Goal: Task Accomplishment & Management: Complete application form

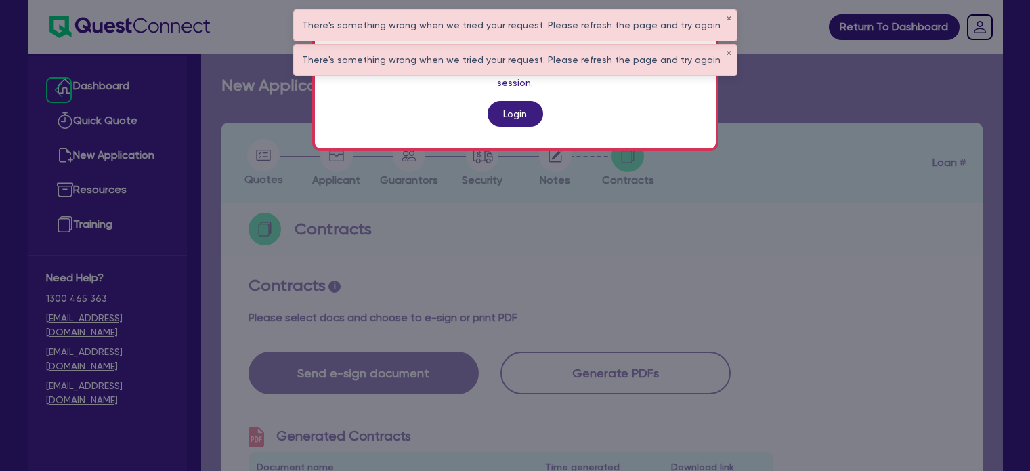
scroll to position [536, 0]
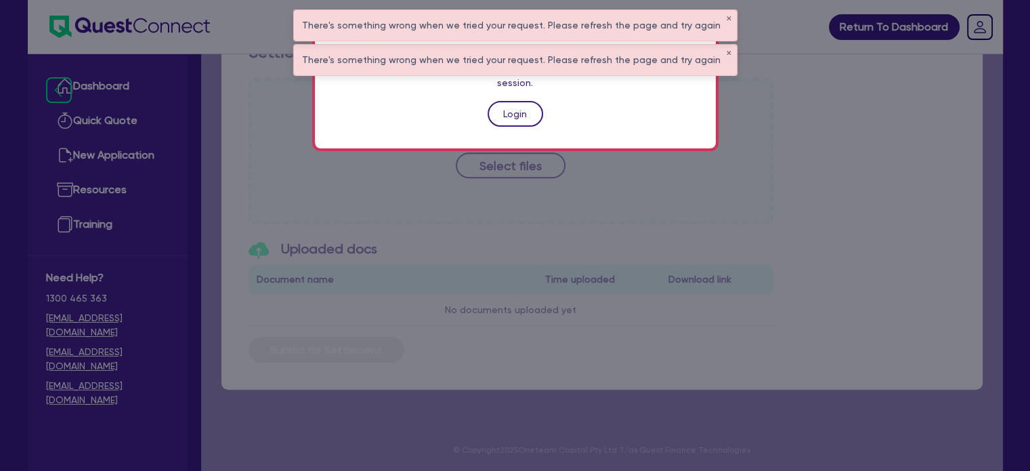
click at [508, 101] on link "Login" at bounding box center [516, 114] width 56 height 26
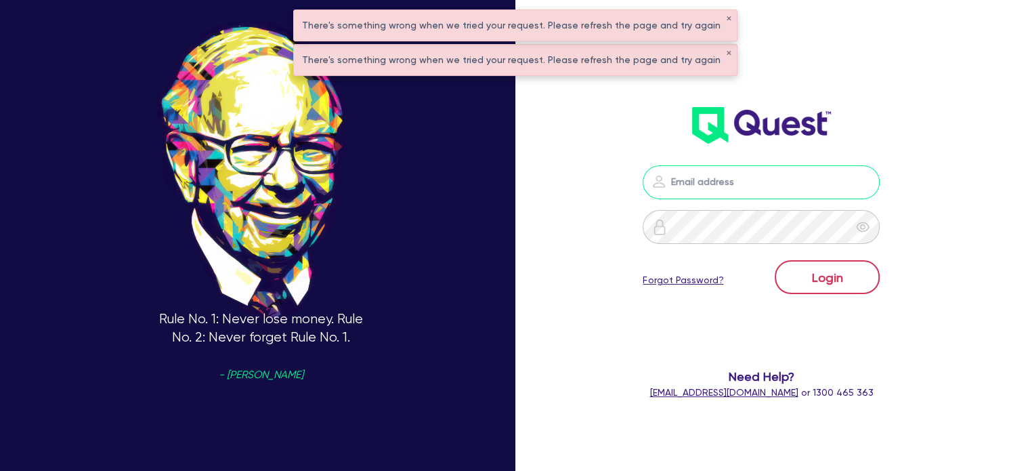
type input "[PERSON_NAME][EMAIL_ADDRESS][DOMAIN_NAME]"
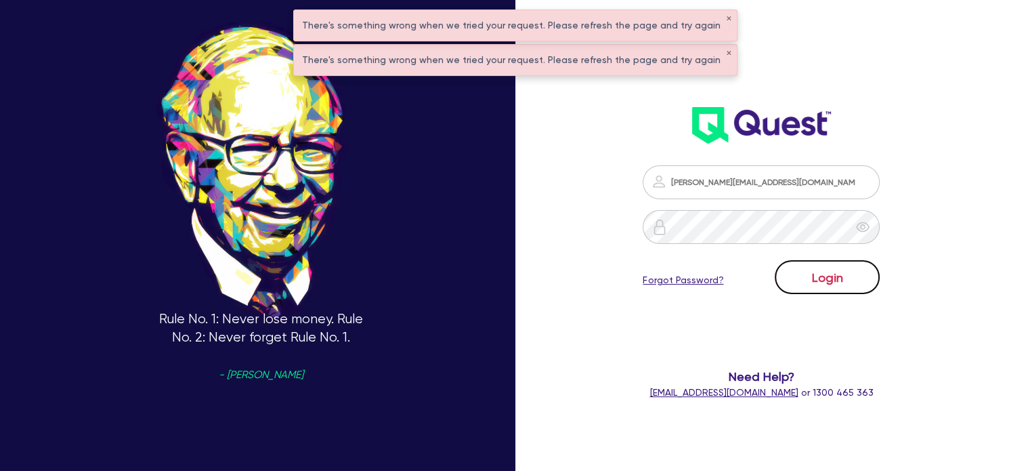
click at [811, 272] on button "Login" at bounding box center [827, 277] width 105 height 34
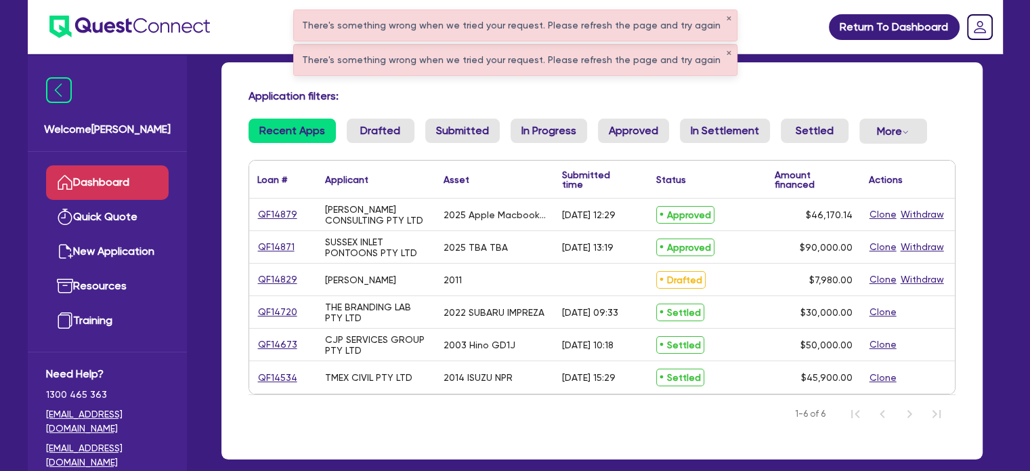
scroll to position [90, 0]
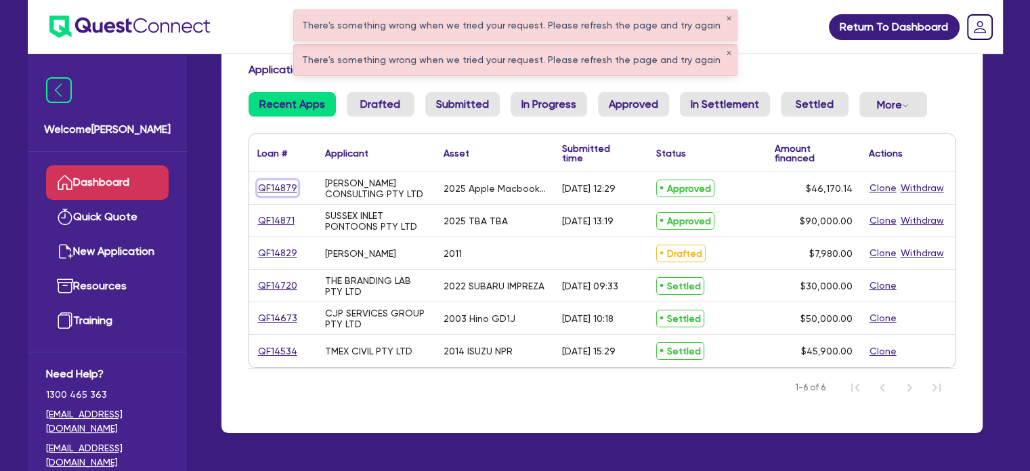
click at [274, 190] on link "QF14879" at bounding box center [277, 188] width 41 height 16
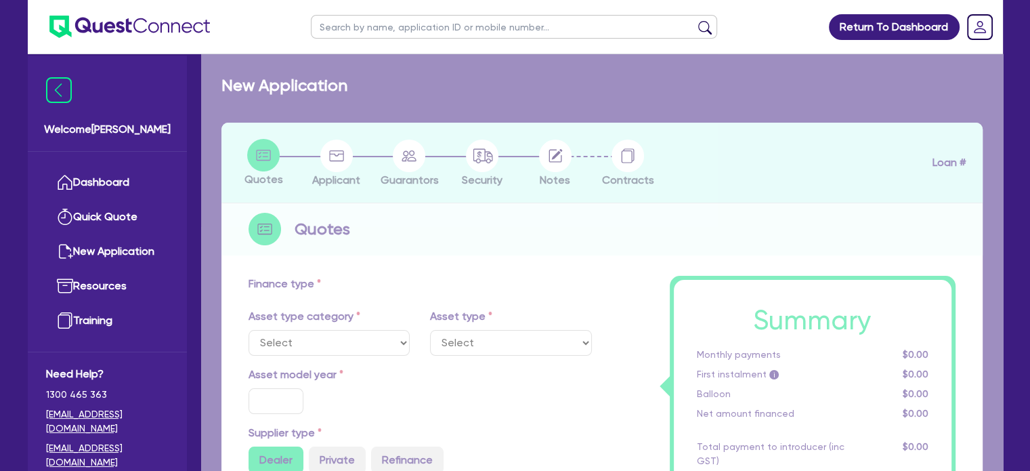
select select "TERTIARY_ASSETS"
type input "2025"
radio input "true"
type input "46,170.14"
type input "5"
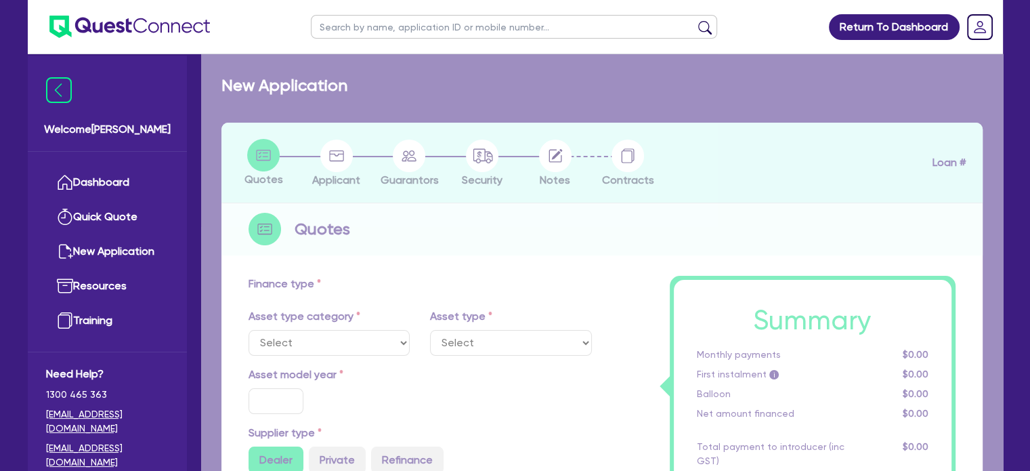
type input "2,308.51"
type input "13.5"
type input "595"
select select "IT_EQUIPMENT"
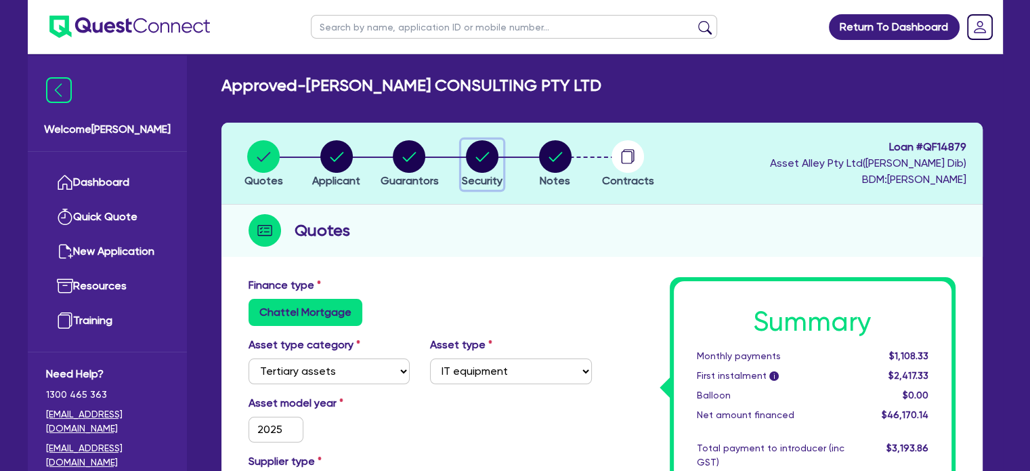
click at [485, 164] on circle "button" at bounding box center [482, 156] width 33 height 33
select select "TERTIARY_ASSETS"
select select "IT_EQUIPMENT"
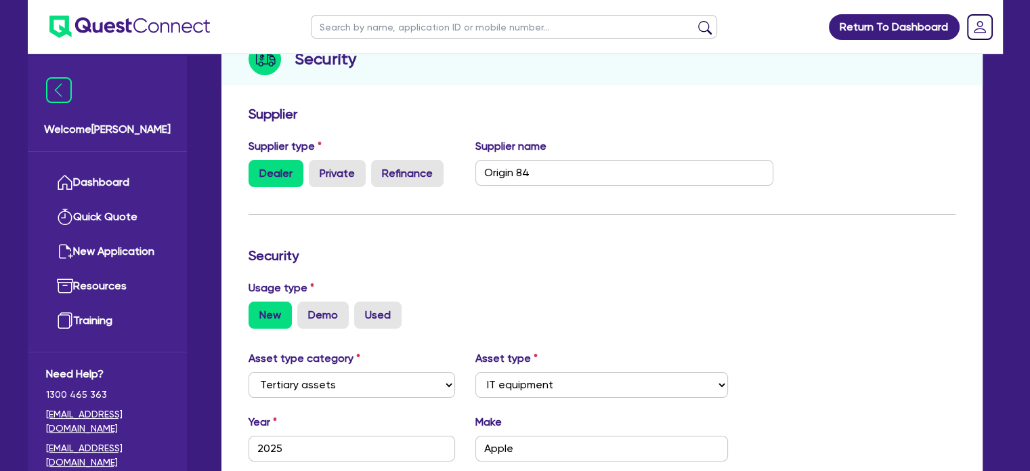
scroll to position [90, 0]
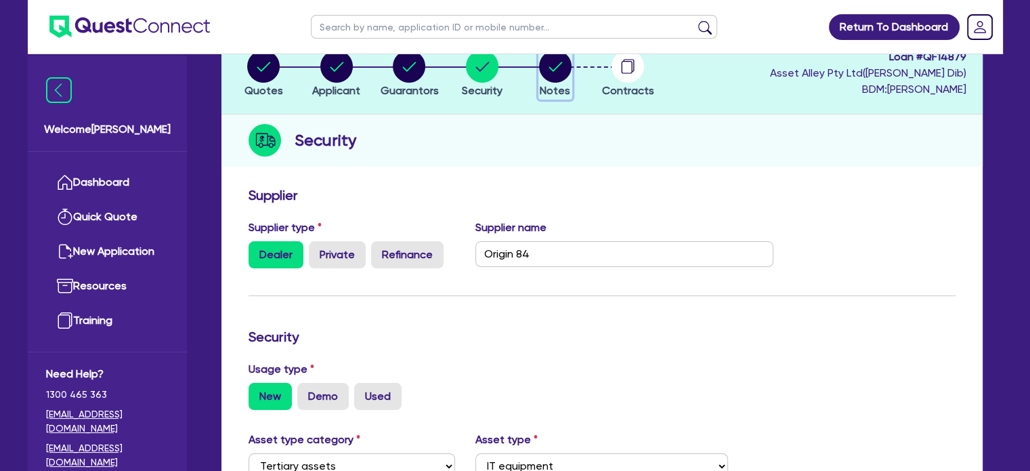
click at [549, 72] on circle "button" at bounding box center [555, 66] width 33 height 33
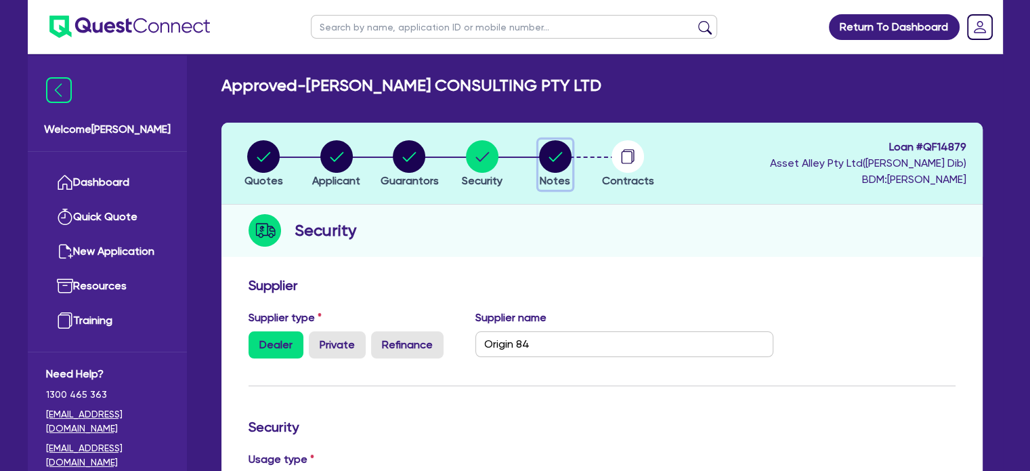
select select "Quest Finance - Platform Funding"
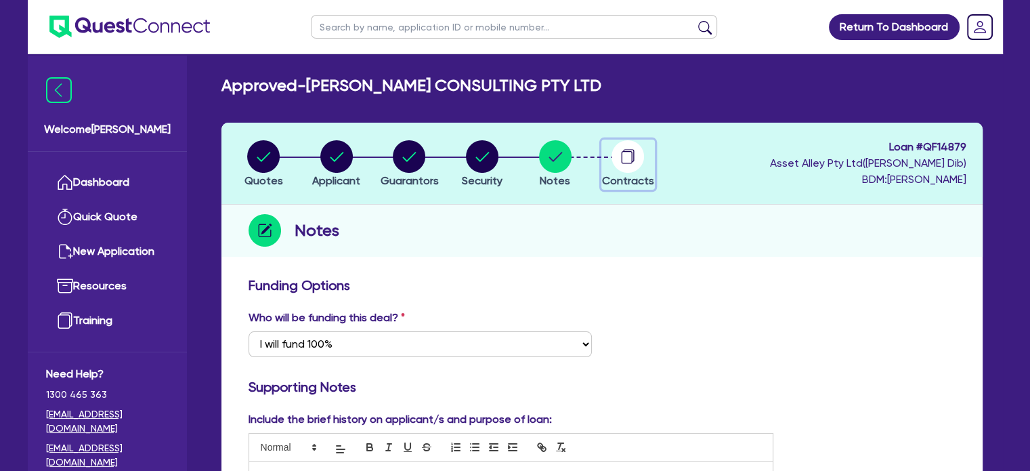
click at [626, 169] on circle "button" at bounding box center [628, 156] width 33 height 33
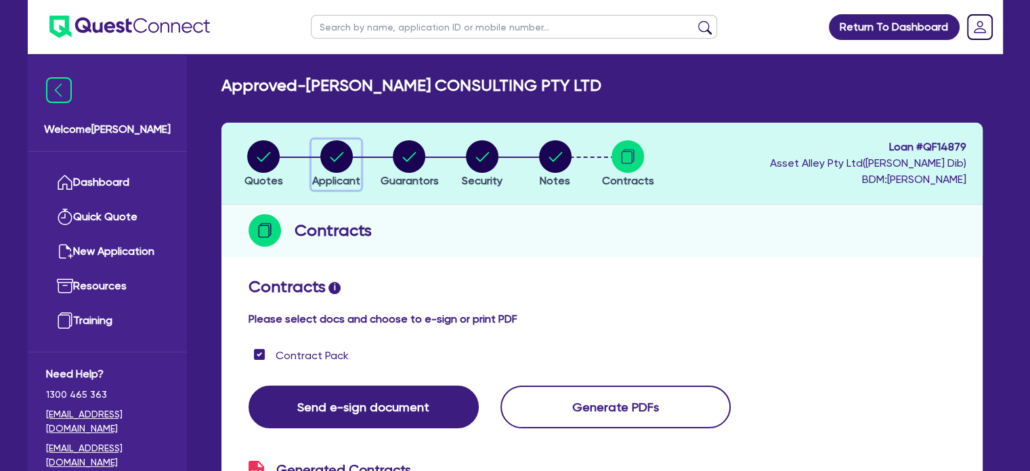
click at [340, 162] on circle "button" at bounding box center [336, 156] width 33 height 33
select select "COMPANY"
select select "PROFESSIONAL"
select select "MANAGEMENT"
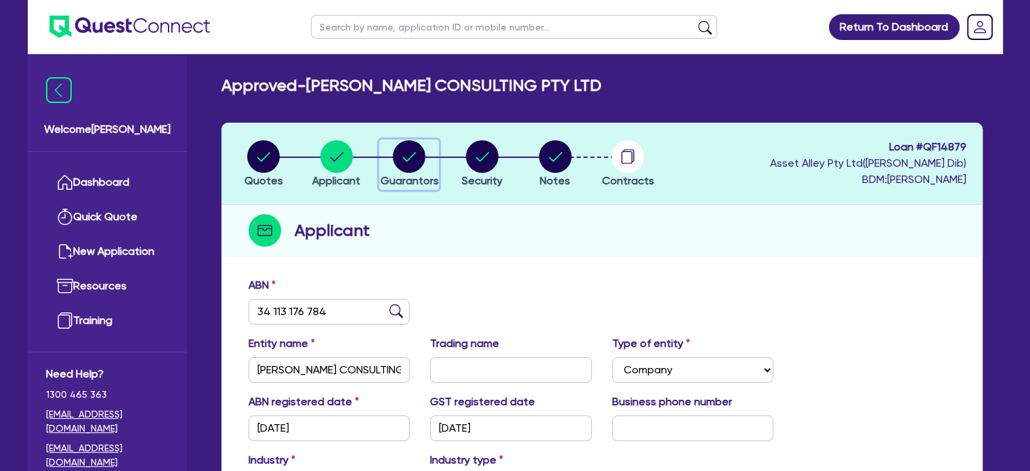
click at [412, 159] on circle "button" at bounding box center [409, 156] width 33 height 33
select select "MS"
select select "[GEOGRAPHIC_DATA]"
select select "MARRIED"
select select "PROPERTY"
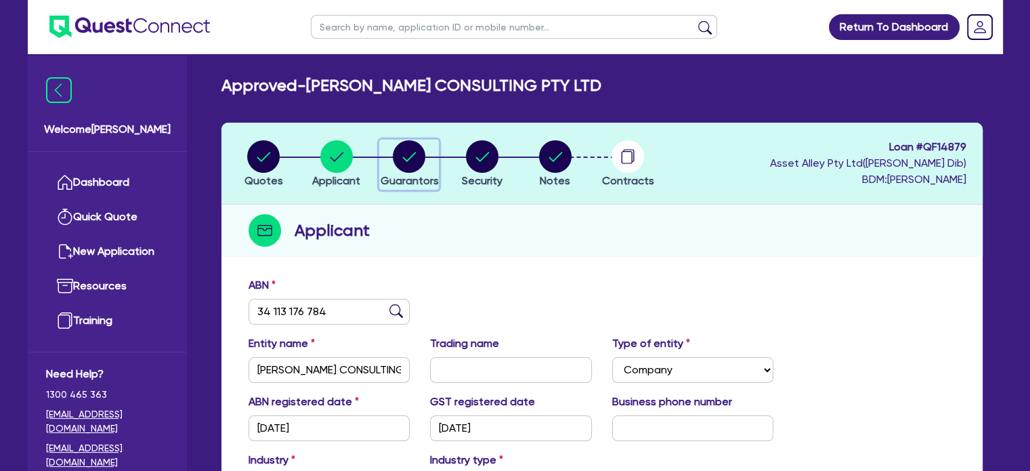
select select "INVESTMENT_PROPERTY"
select select "MORTGAGE"
select select "INVESTMENT_PROPERTY_LOAN"
select select "MR"
select select "[GEOGRAPHIC_DATA]"
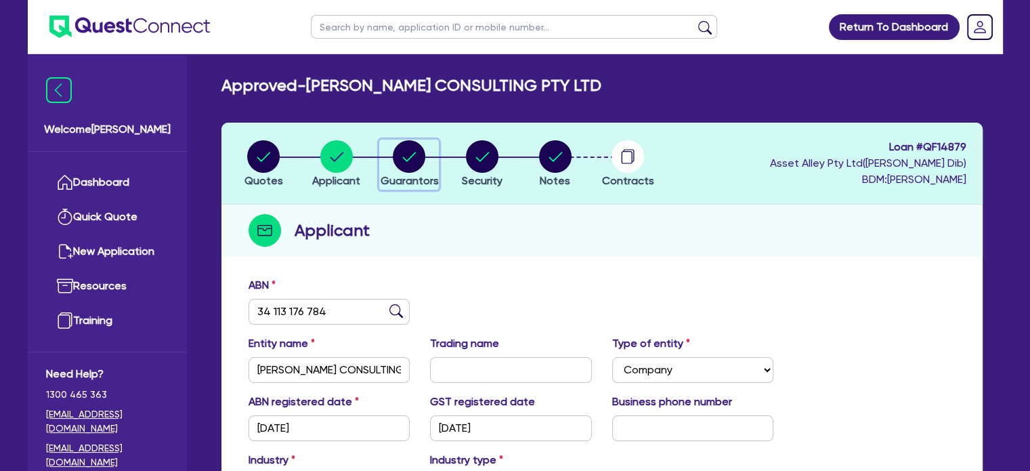
select select "MARRIED"
select select "PROPERTY"
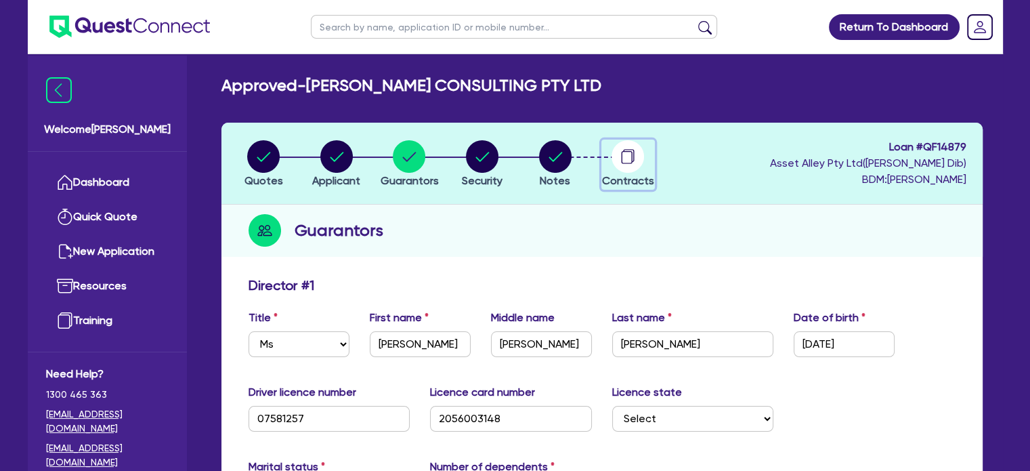
click at [648, 165] on div "button" at bounding box center [628, 156] width 52 height 33
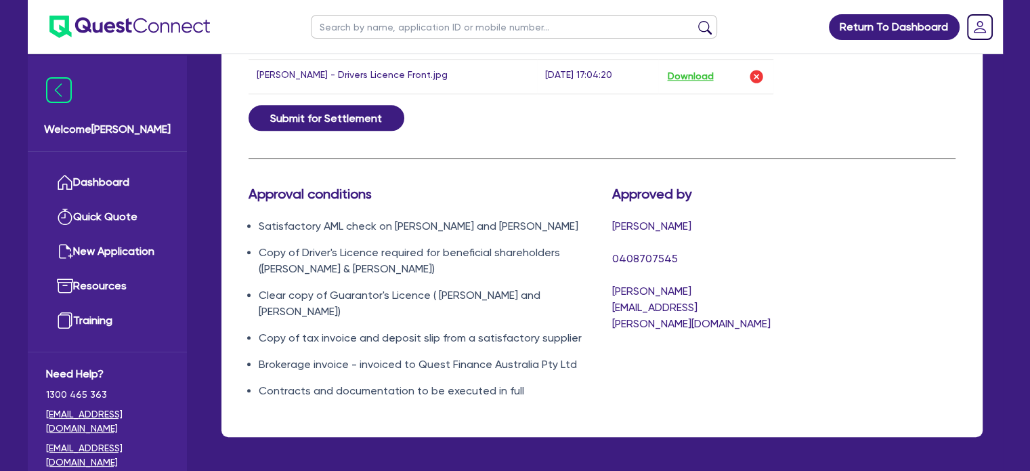
scroll to position [1084, 0]
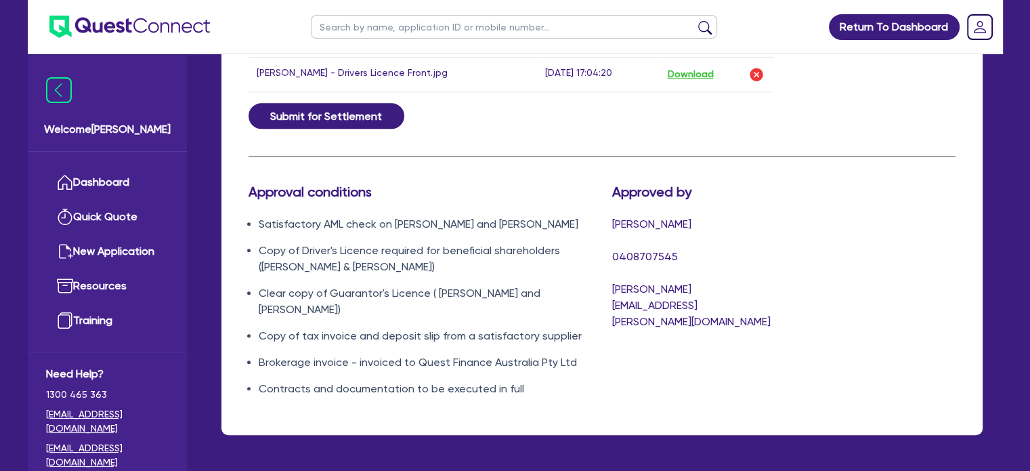
click at [550, 335] on li "Copy of tax invoice and deposit slip from a satisfactory supplier" at bounding box center [425, 336] width 333 height 16
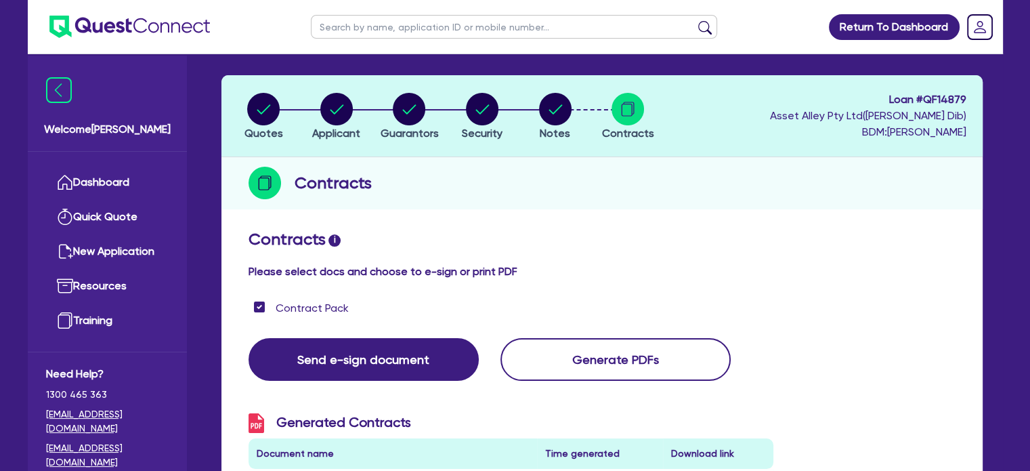
scroll to position [0, 0]
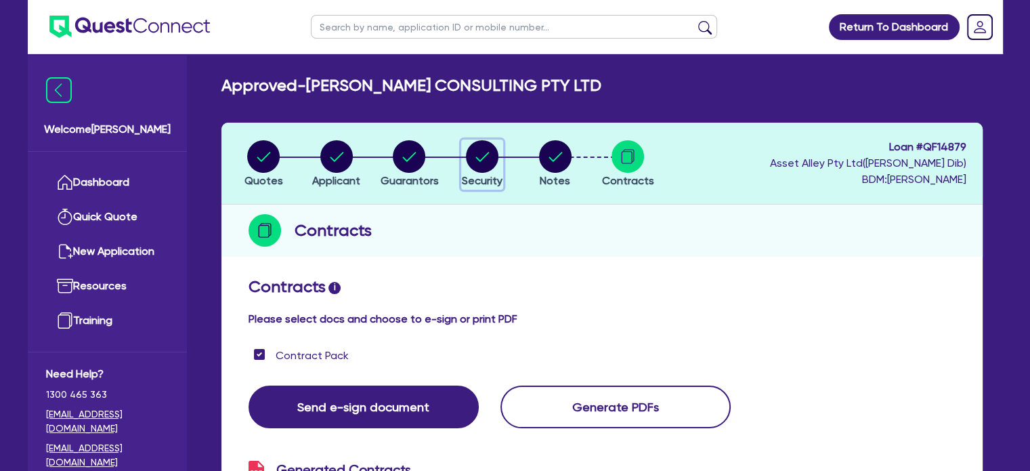
click at [501, 163] on div "button" at bounding box center [482, 156] width 41 height 33
select select "TERTIARY_ASSETS"
select select "IT_EQUIPMENT"
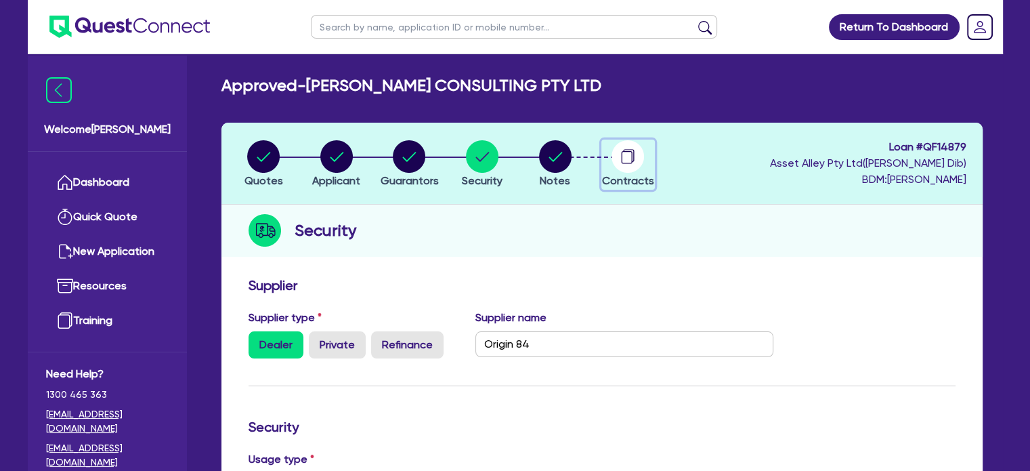
click at [631, 170] on button "Contracts" at bounding box center [628, 165] width 54 height 50
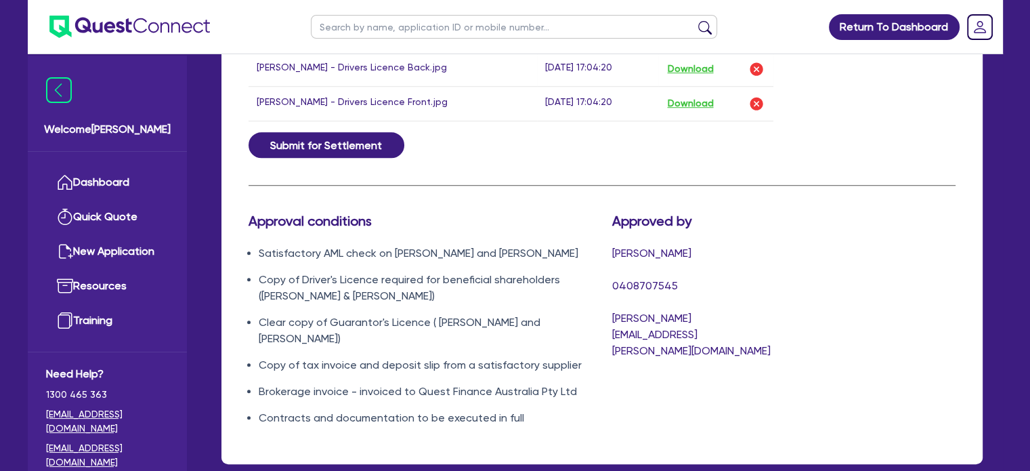
scroll to position [1069, 0]
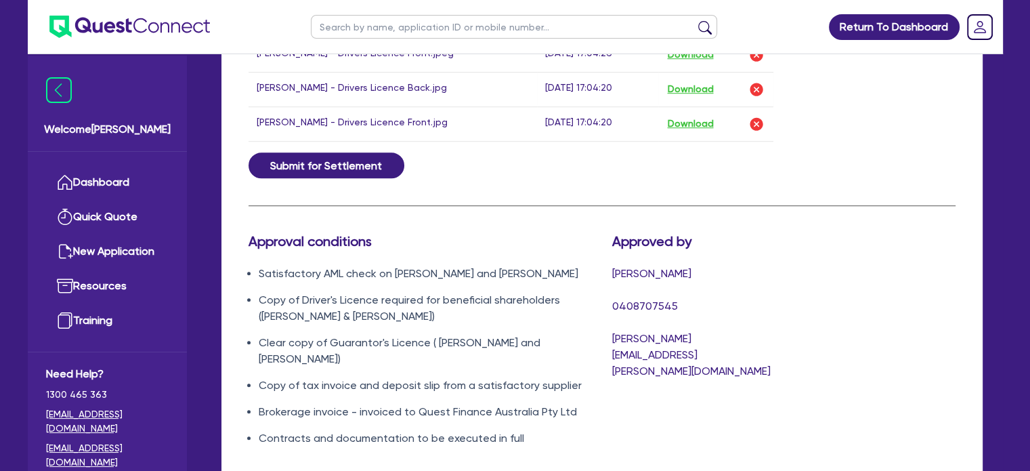
drag, startPoint x: 881, startPoint y: 369, endPoint x: 884, endPoint y: 380, distance: 11.2
click at [877, 371] on div "Approval conditions Satisfactory AML check on [PERSON_NAME] and [PERSON_NAME] C…" at bounding box center [601, 345] width 727 height 224
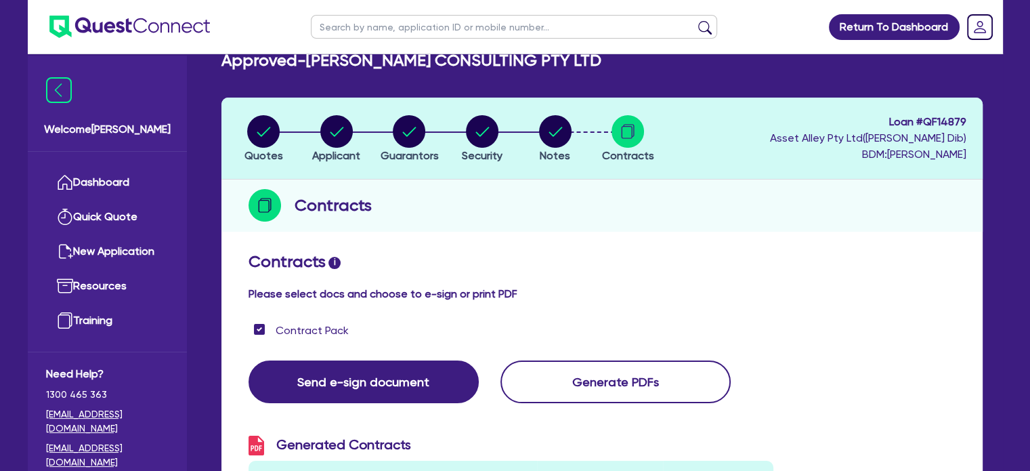
scroll to position [0, 0]
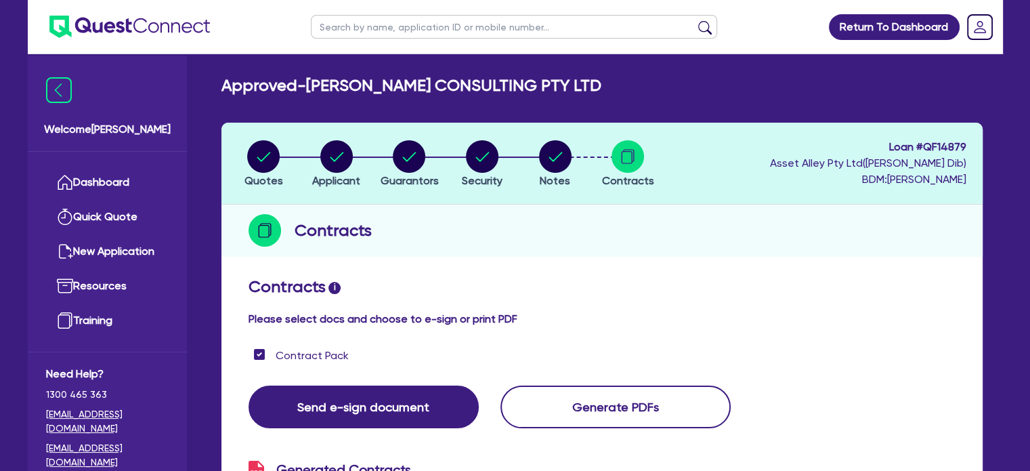
click at [725, 254] on div "Contracts" at bounding box center [601, 231] width 761 height 52
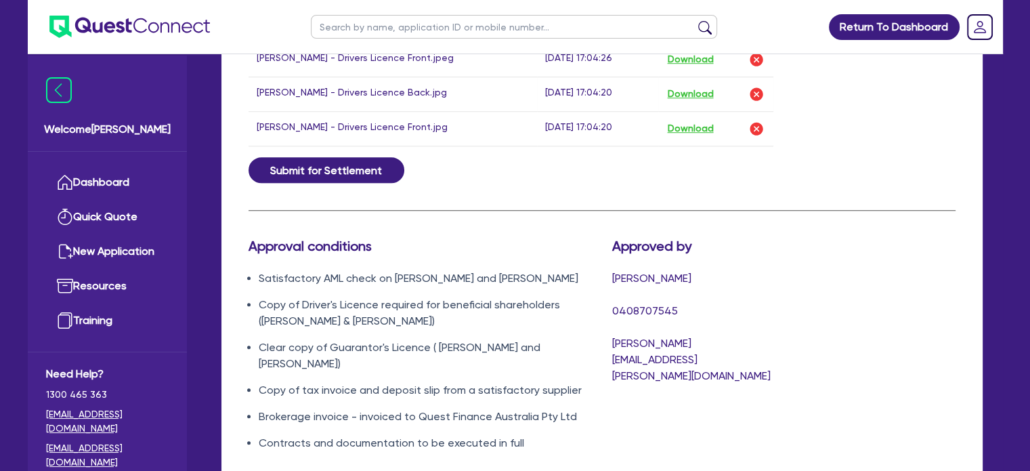
scroll to position [1062, 0]
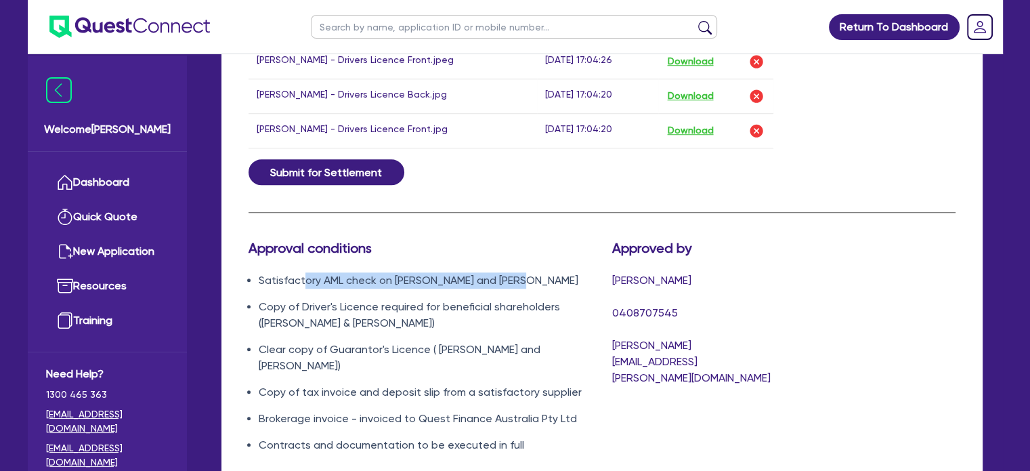
drag, startPoint x: 302, startPoint y: 274, endPoint x: 520, endPoint y: 276, distance: 217.4
click at [520, 276] on li "Satisfactory AML check on [PERSON_NAME] and [PERSON_NAME]" at bounding box center [425, 280] width 333 height 16
click at [566, 272] on li "Satisfactory AML check on [PERSON_NAME] and [PERSON_NAME]" at bounding box center [425, 280] width 333 height 16
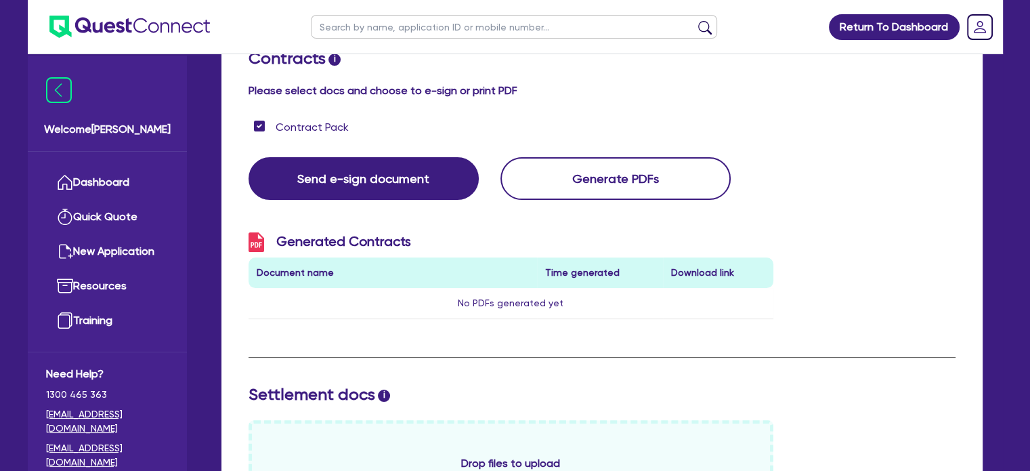
scroll to position [0, 0]
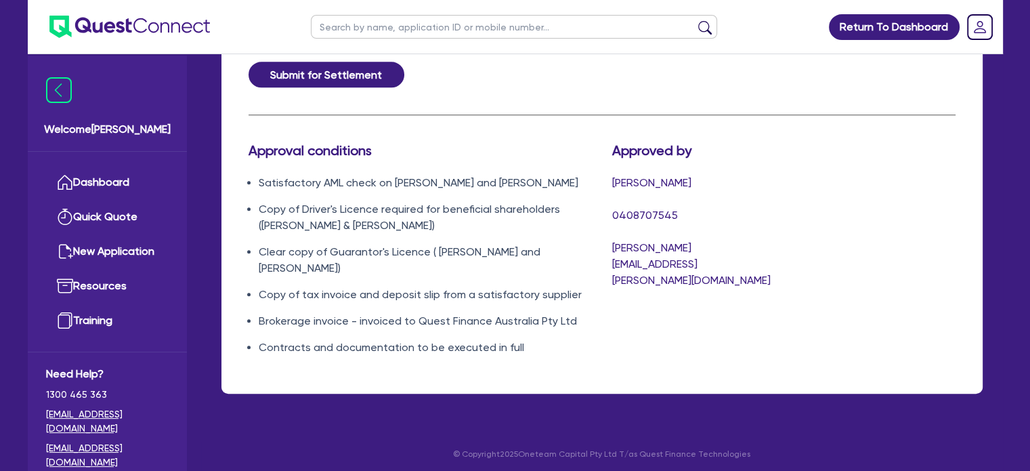
drag, startPoint x: 845, startPoint y: 387, endPoint x: 849, endPoint y: 207, distance: 180.9
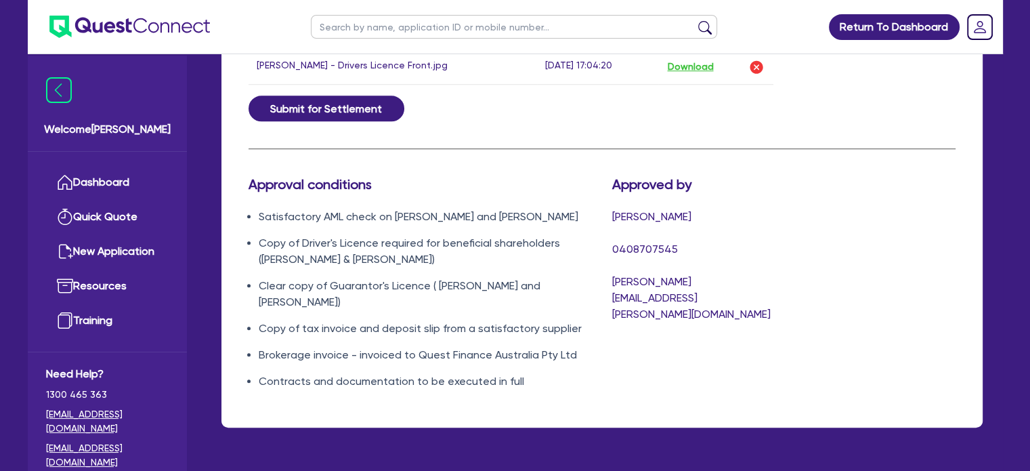
scroll to position [1160, 0]
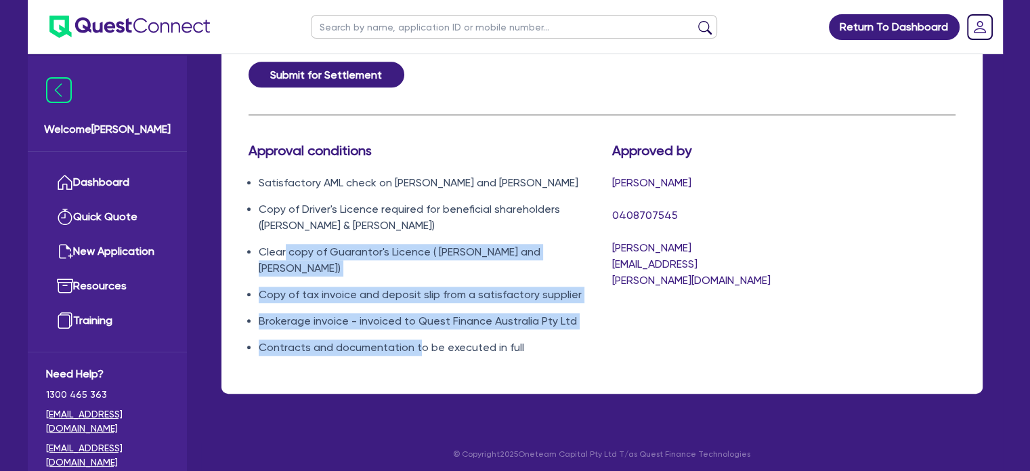
drag, startPoint x: 287, startPoint y: 240, endPoint x: 417, endPoint y: 329, distance: 158.0
click at [417, 329] on ul "Satisfactory AML check on [PERSON_NAME] and [PERSON_NAME] Copy of Driver's Lice…" at bounding box center [420, 265] width 343 height 181
click at [412, 333] on ul "Satisfactory AML check on [PERSON_NAME] and [PERSON_NAME] Copy of Driver's Lice…" at bounding box center [420, 265] width 343 height 181
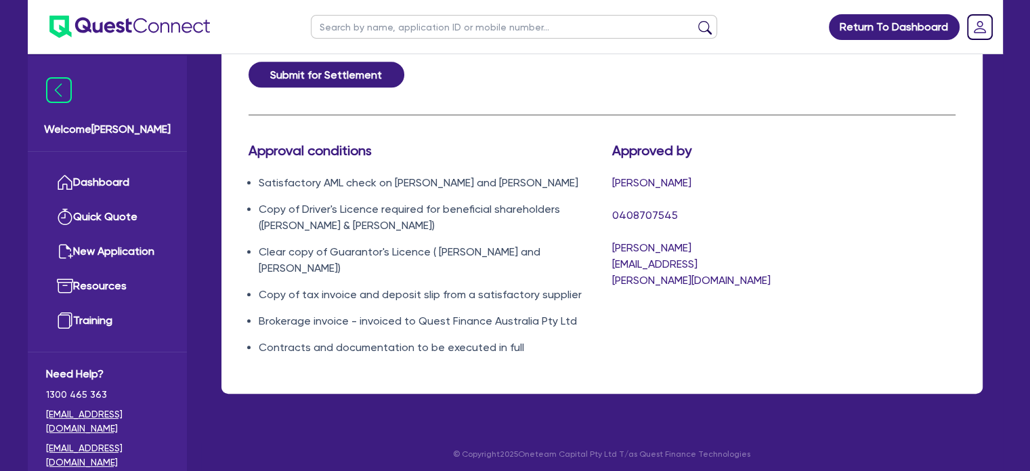
click at [362, 287] on li "Copy of tax invoice and deposit slip from a satisfactory supplier" at bounding box center [425, 295] width 333 height 16
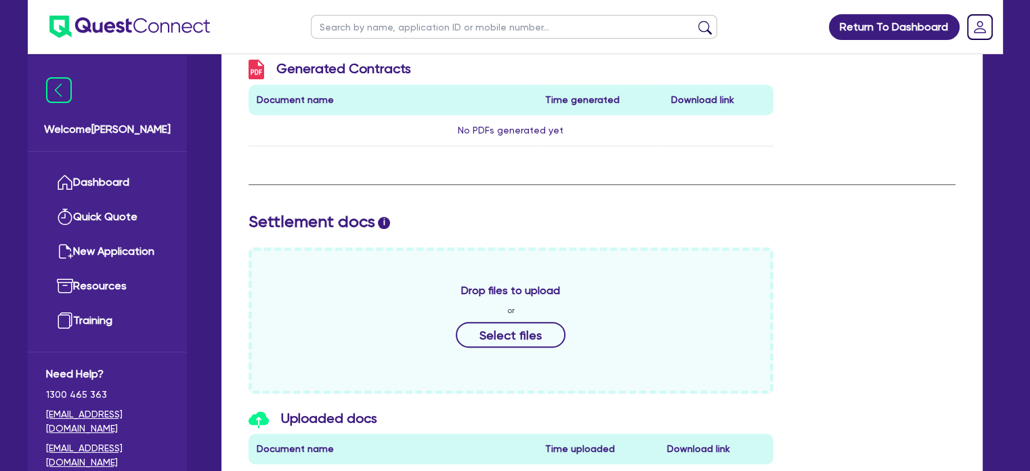
scroll to position [0, 0]
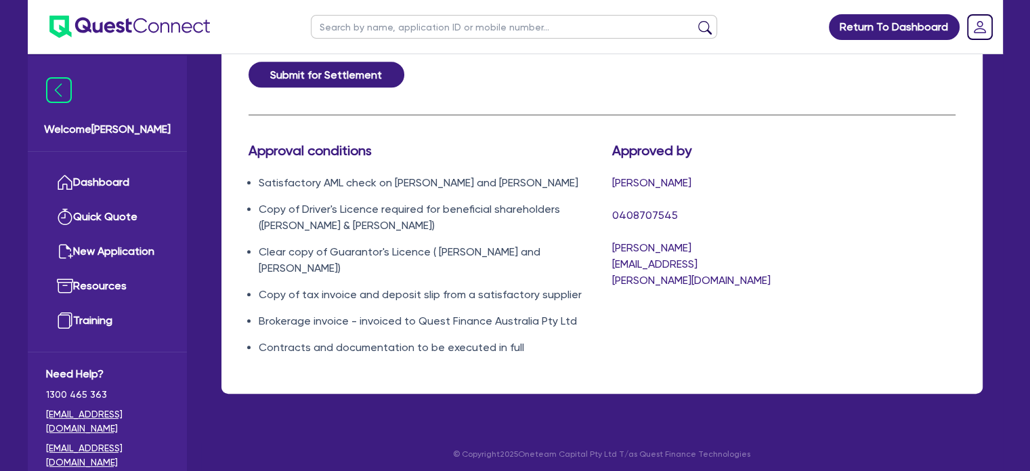
drag, startPoint x: 914, startPoint y: 385, endPoint x: 908, endPoint y: 311, distance: 74.8
drag, startPoint x: 847, startPoint y: 414, endPoint x: 846, endPoint y: 324, distance: 89.4
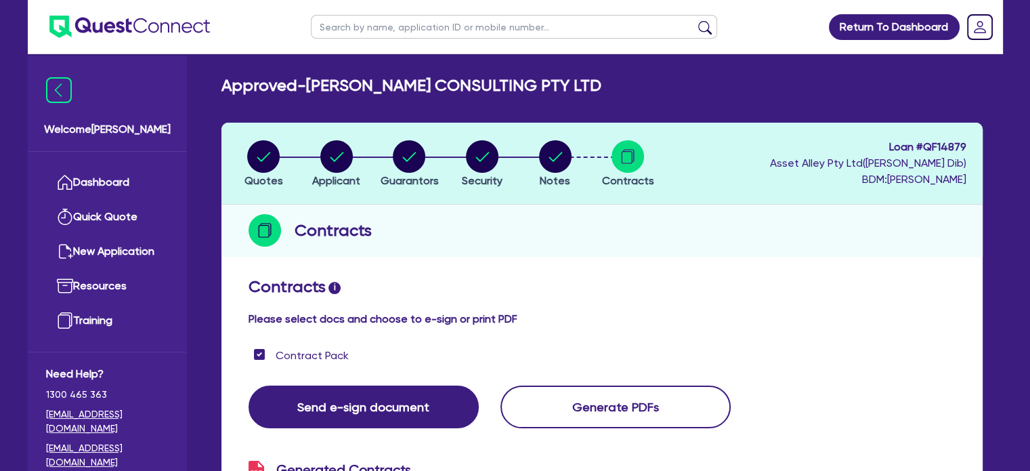
drag, startPoint x: 807, startPoint y: 166, endPoint x: 804, endPoint y: 333, distance: 166.7
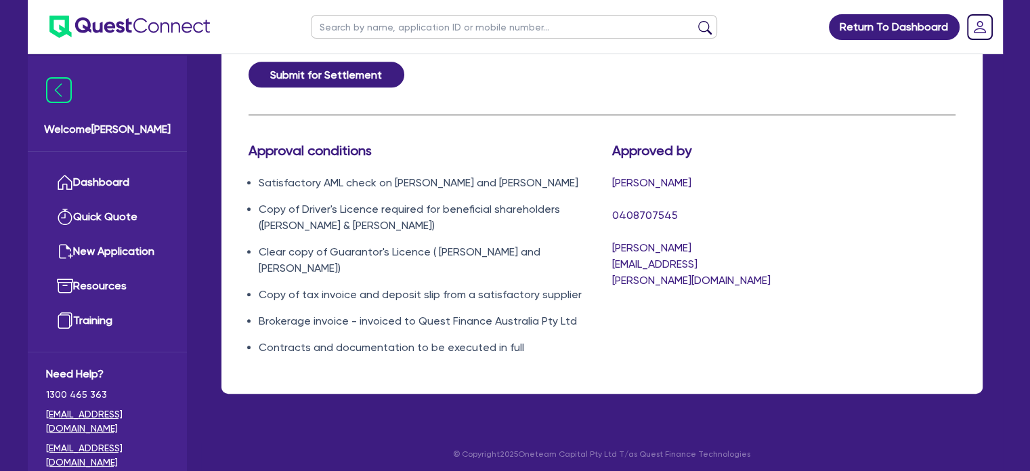
drag, startPoint x: 828, startPoint y: 414, endPoint x: 821, endPoint y: 364, distance: 49.9
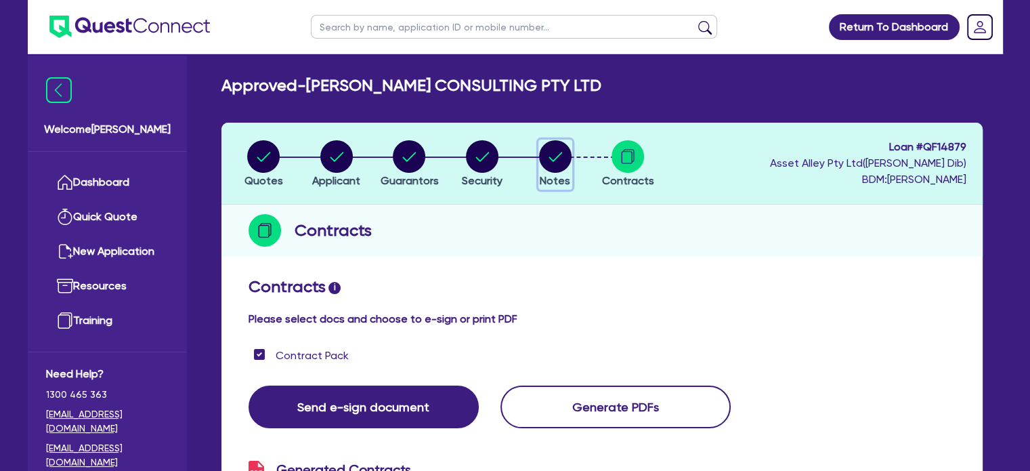
click at [556, 161] on circle "button" at bounding box center [555, 156] width 33 height 33
select select "Quest Finance - Platform Funding"
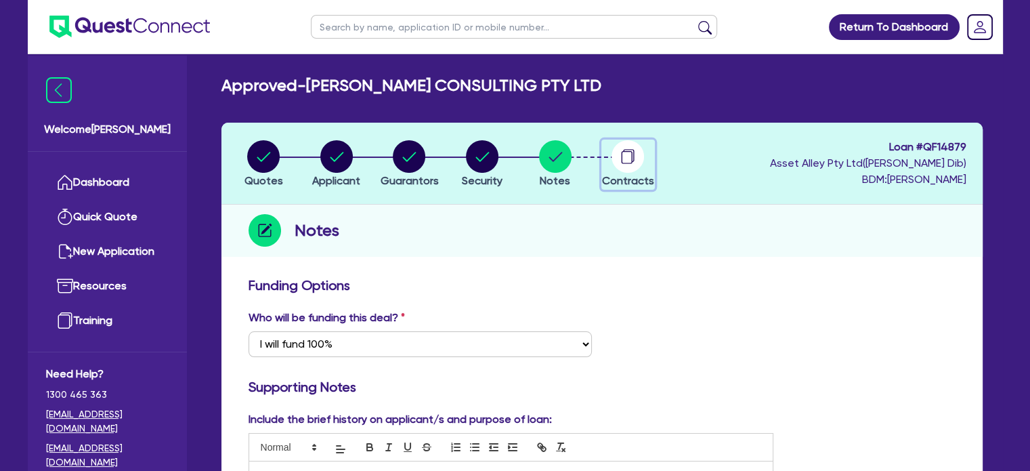
click at [643, 150] on circle "button" at bounding box center [628, 156] width 33 height 33
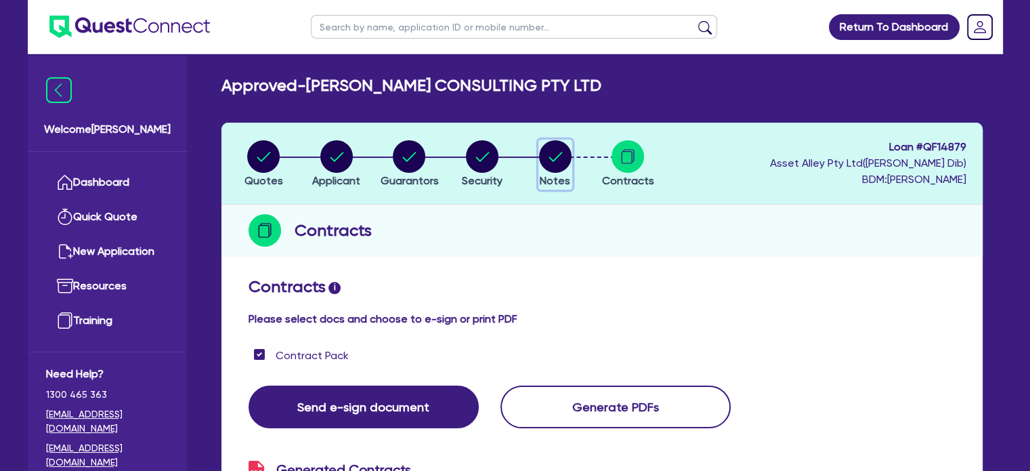
click at [570, 163] on icon "button" at bounding box center [555, 156] width 33 height 33
select select "Quest Finance - Platform Funding"
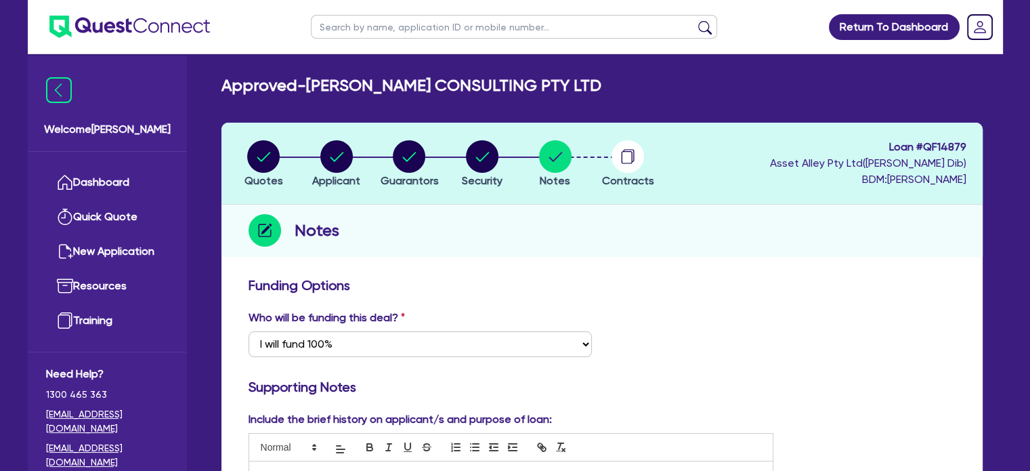
drag, startPoint x: 629, startPoint y: 165, endPoint x: 634, endPoint y: 186, distance: 20.9
click at [629, 175] on button "Contracts" at bounding box center [628, 165] width 54 height 50
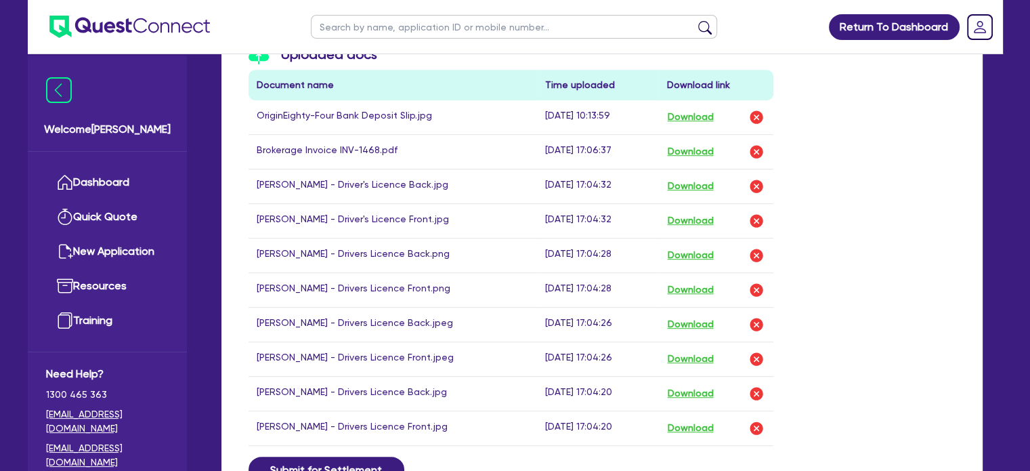
scroll to position [740, 0]
